Goal: Task Accomplishment & Management: Manage account settings

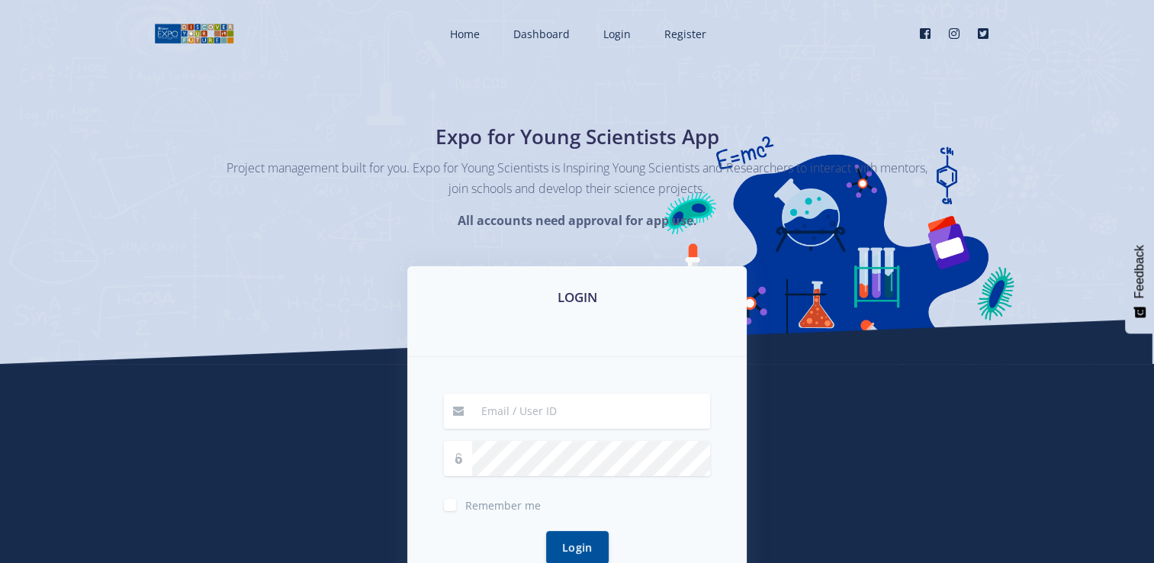
type input "evaniya.naidoo498@gmail.com"
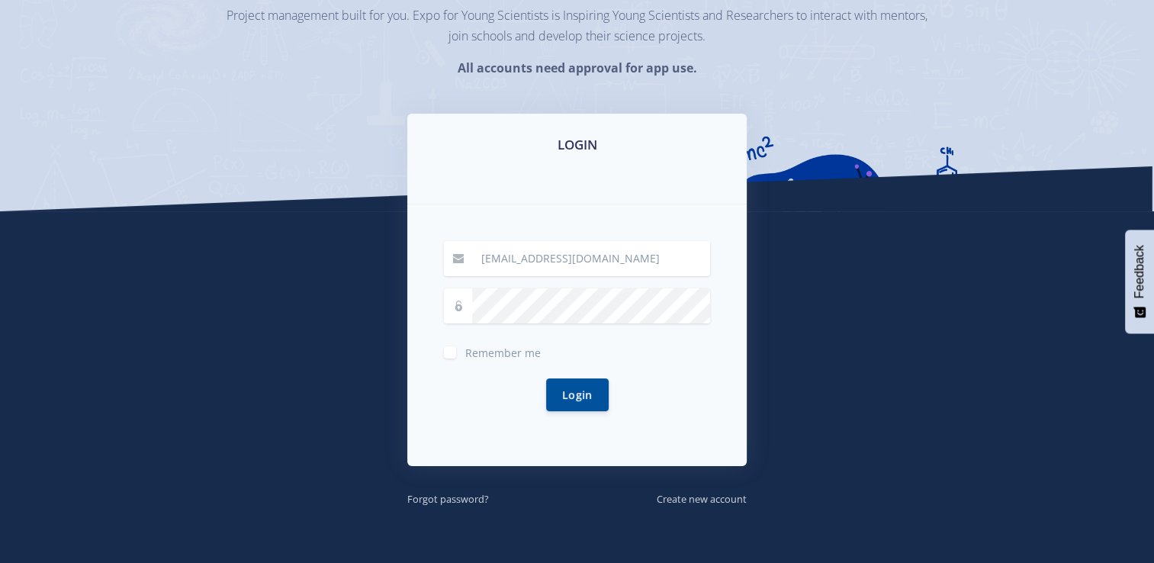
scroll to position [183, 0]
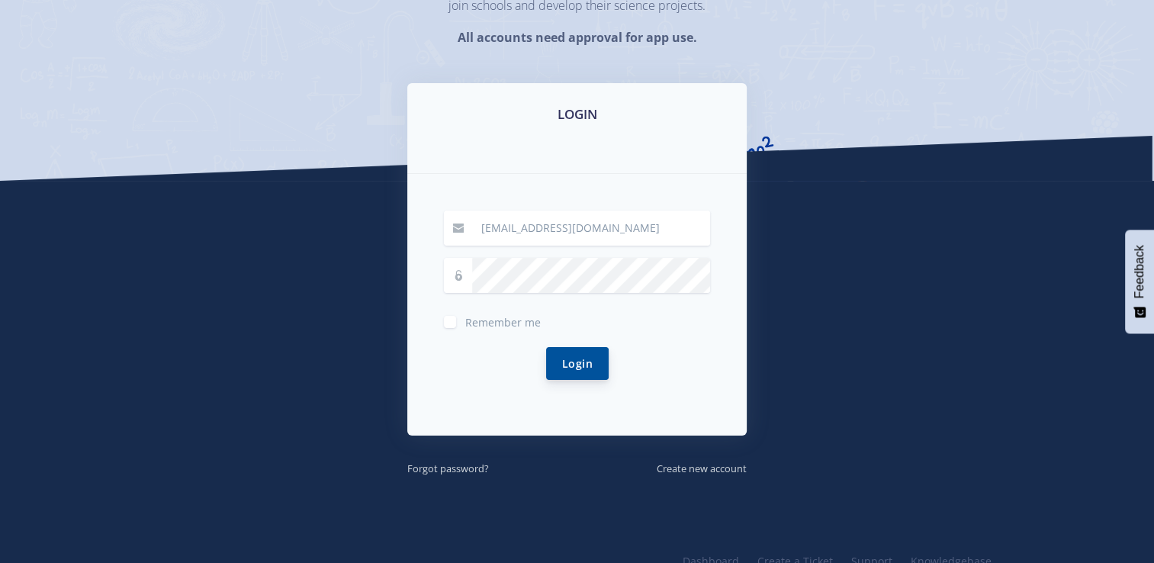
click at [552, 364] on button "Login" at bounding box center [577, 363] width 63 height 33
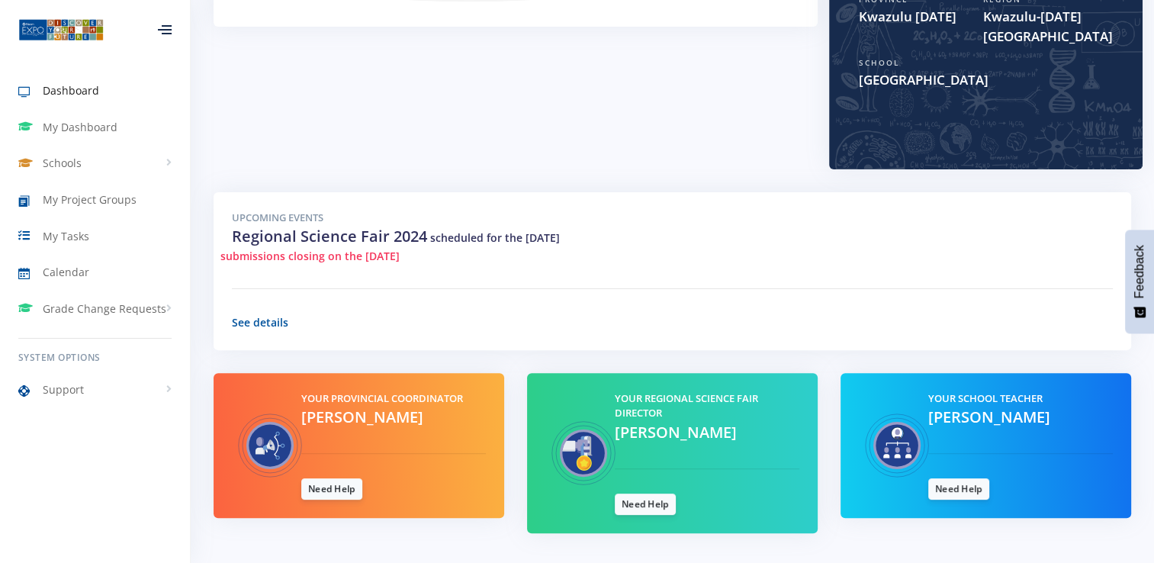
scroll to position [397, 0]
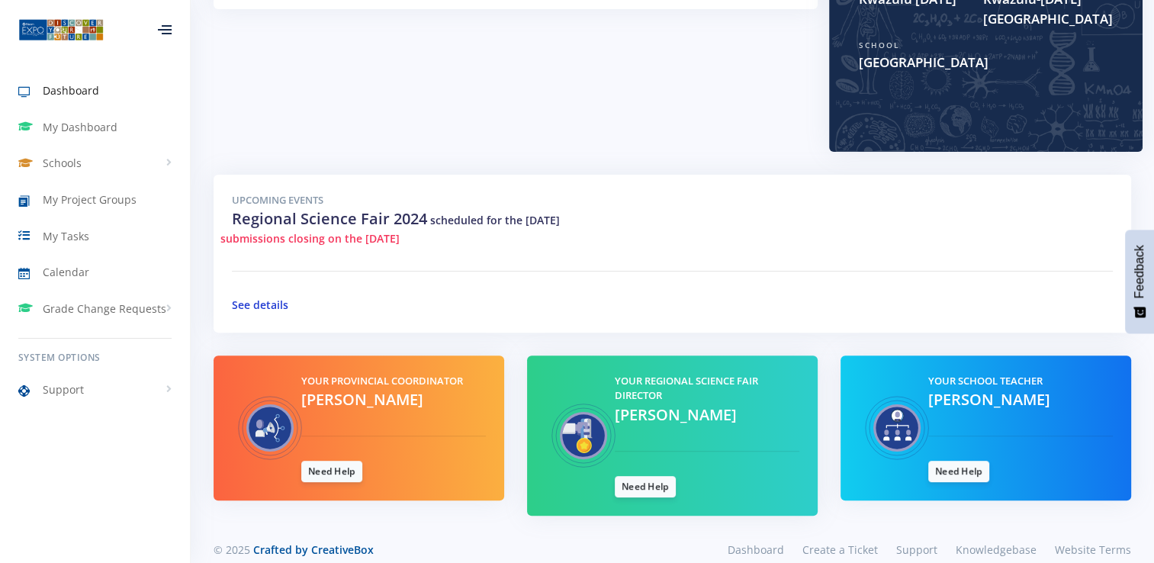
click at [259, 297] on link "See details" at bounding box center [260, 304] width 56 height 14
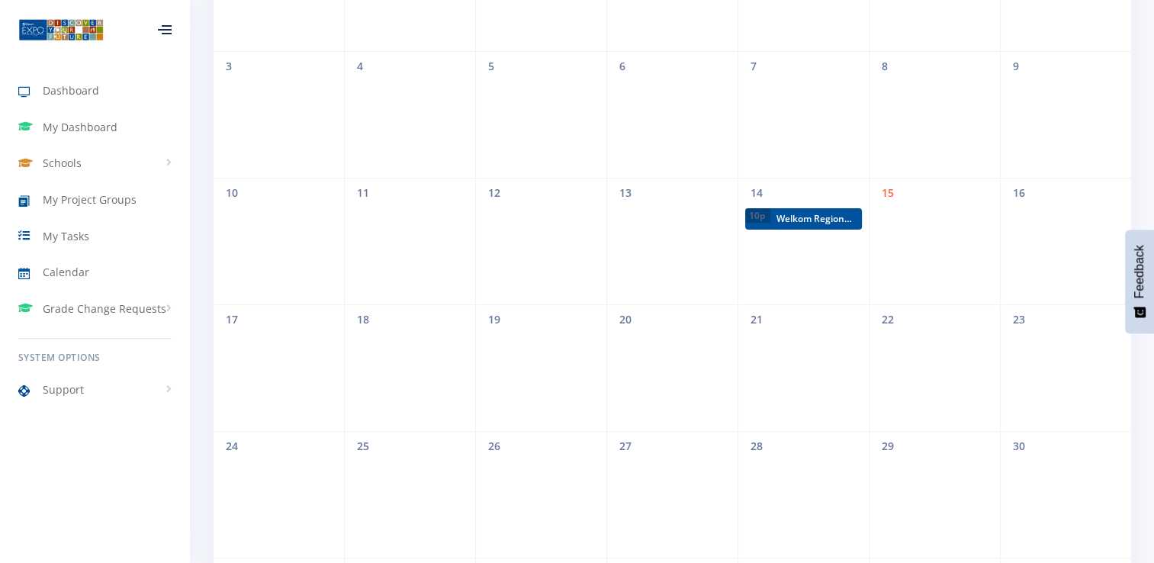
scroll to position [114, 0]
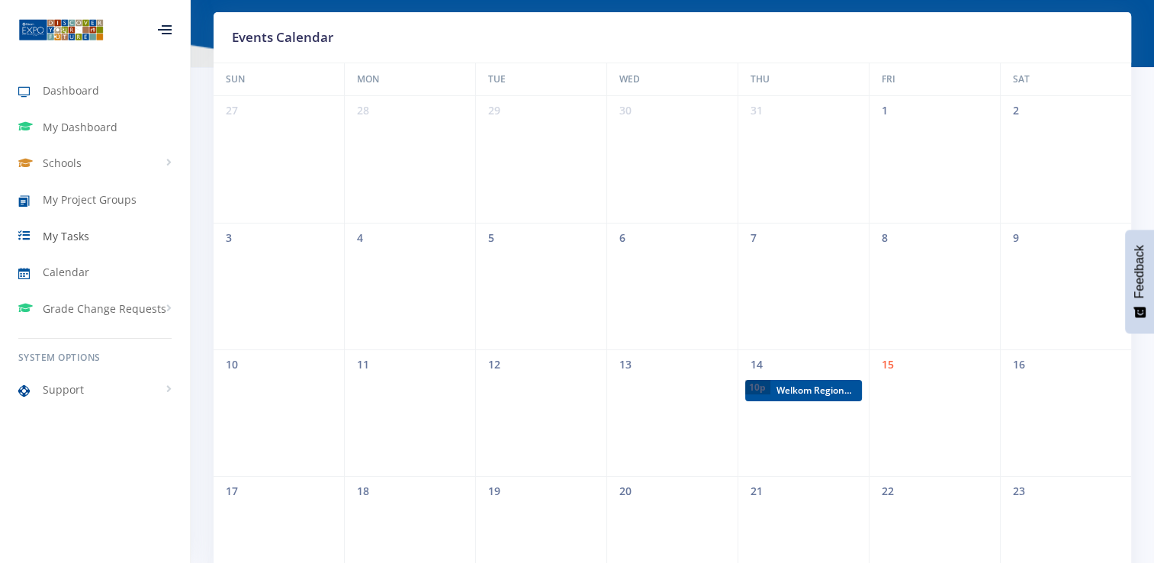
click at [67, 230] on span "My Tasks" at bounding box center [66, 236] width 47 height 16
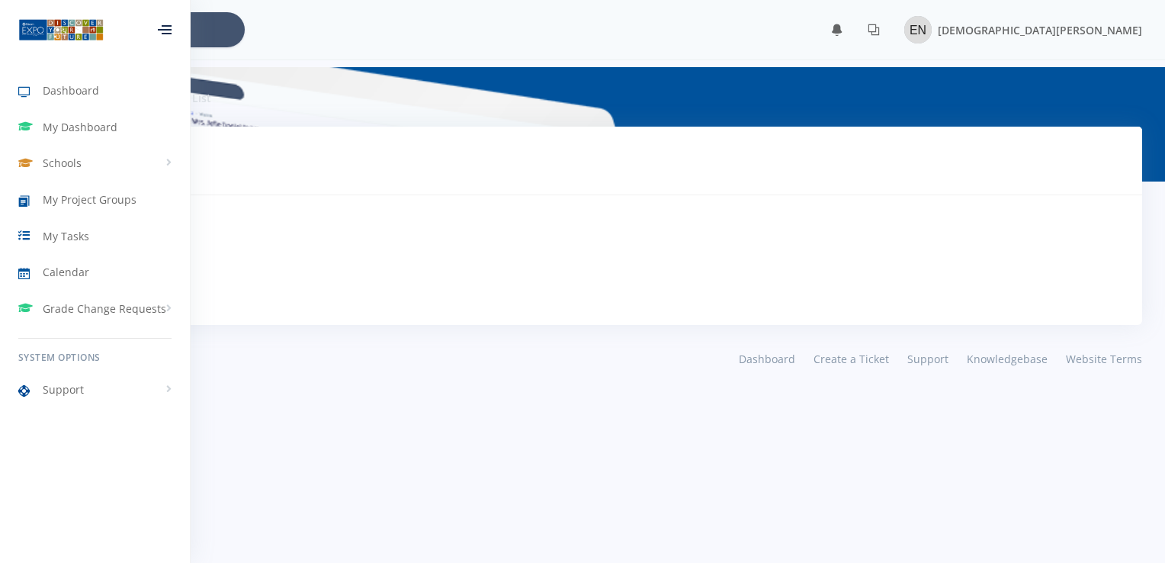
scroll to position [11, 11]
click at [67, 230] on span "My Tasks" at bounding box center [66, 236] width 47 height 16
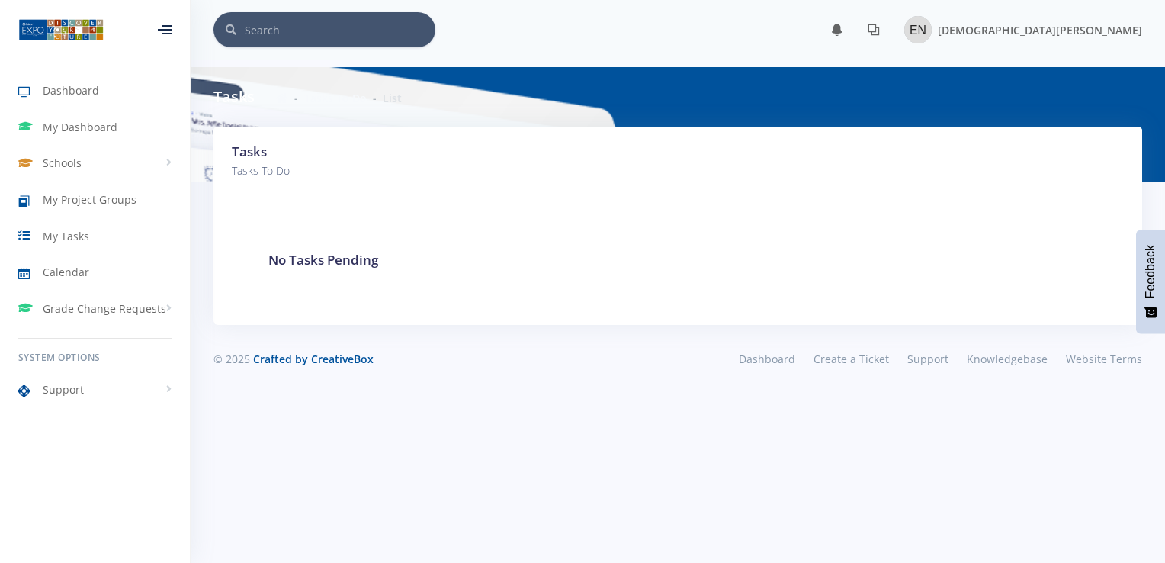
scroll to position [11, 11]
click at [994, 94] on div "Tasks Tasks To Do List" at bounding box center [678, 96] width 952 height 59
